Goal: Share content

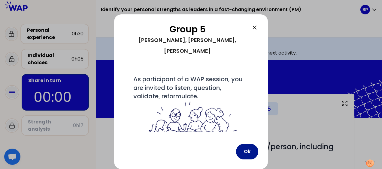
click at [242, 150] on button "Ok" at bounding box center [247, 152] width 22 height 16
